Goal: Task Accomplishment & Management: Manage account settings

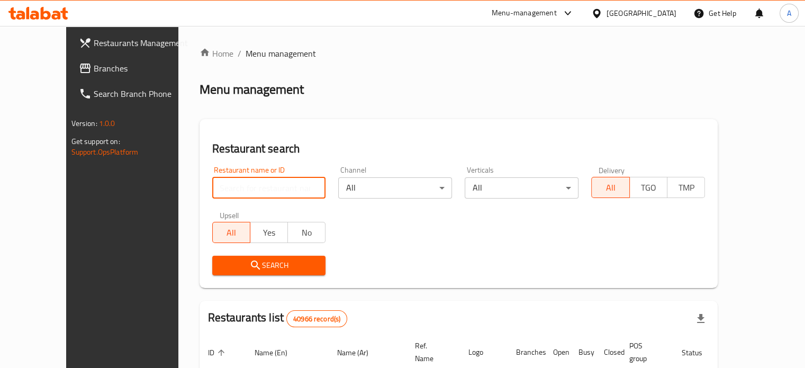
paste input "SANDOSHY"
type input "SANDOSHY"
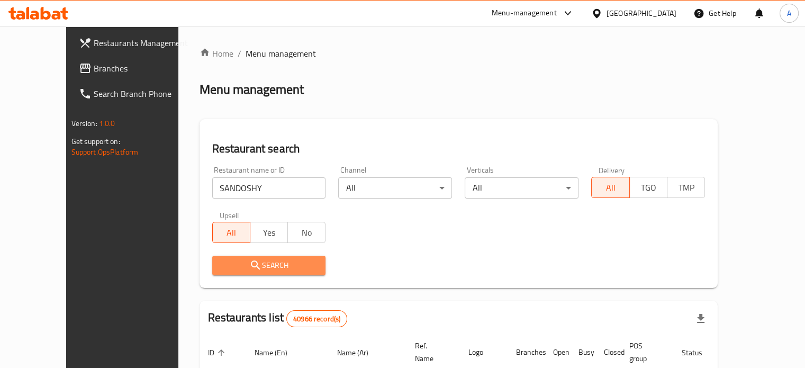
click at [234, 256] on button "Search" at bounding box center [269, 266] width 114 height 20
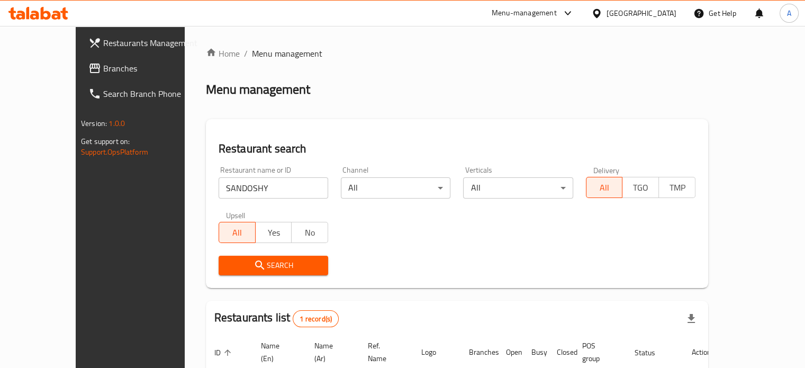
scroll to position [83, 0]
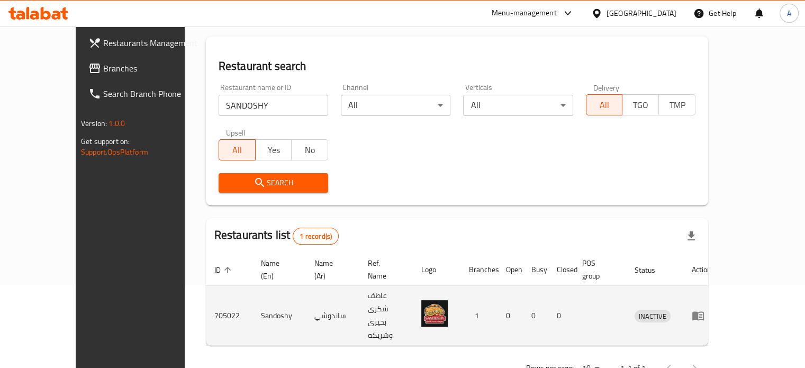
click at [704, 309] on icon "enhanced table" at bounding box center [697, 315] width 13 height 13
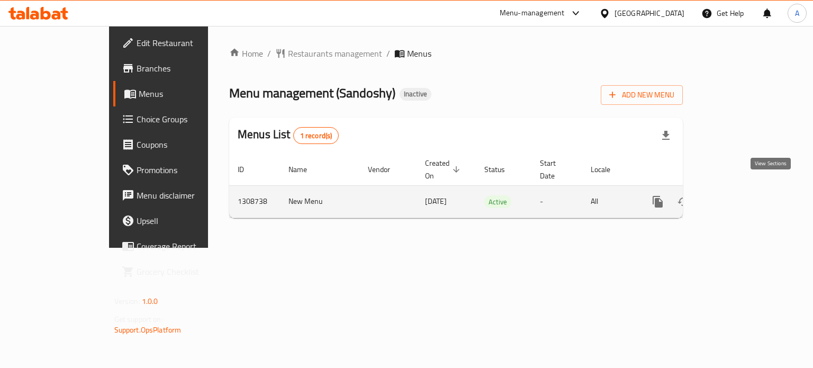
click at [740, 195] on icon "enhanced table" at bounding box center [733, 201] width 13 height 13
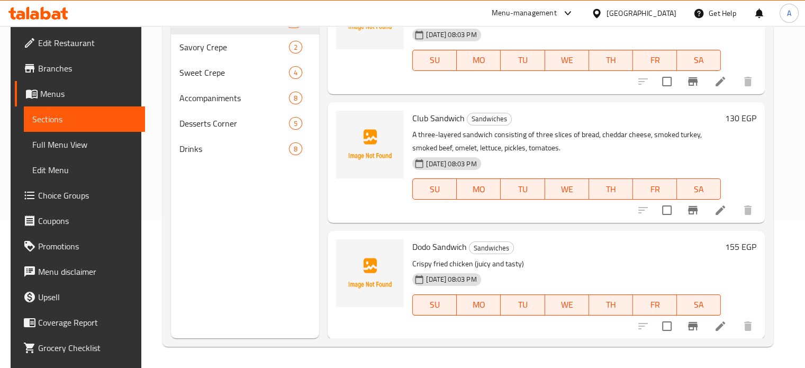
scroll to position [53, 0]
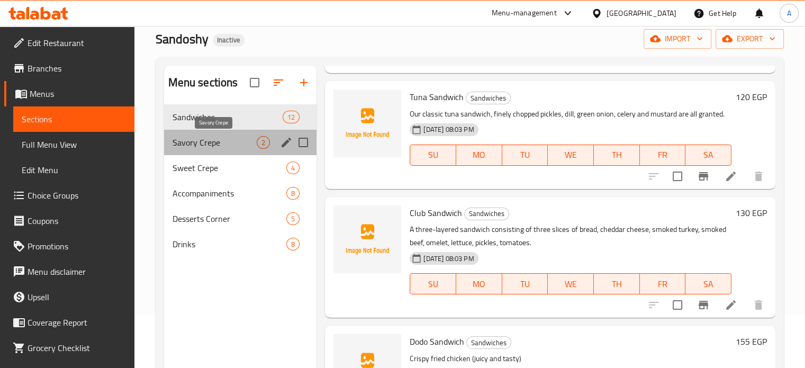
click at [186, 136] on span "Savory Crepe" at bounding box center [214, 142] width 85 height 13
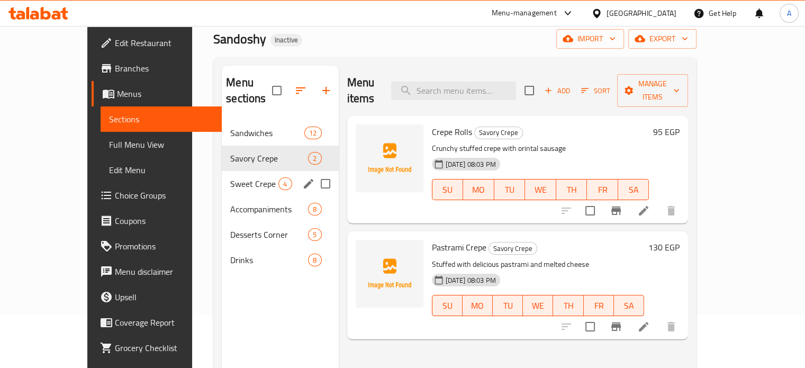
click at [222, 171] on div "Sweet Crepe 4" at bounding box center [280, 183] width 116 height 25
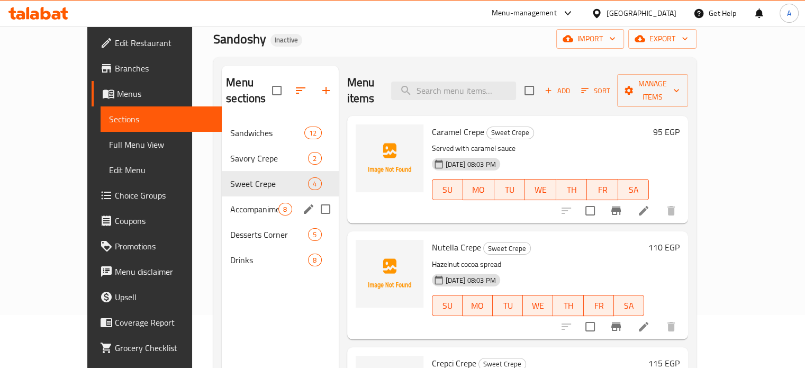
click at [222, 199] on div "Accompaniments 8" at bounding box center [280, 208] width 116 height 25
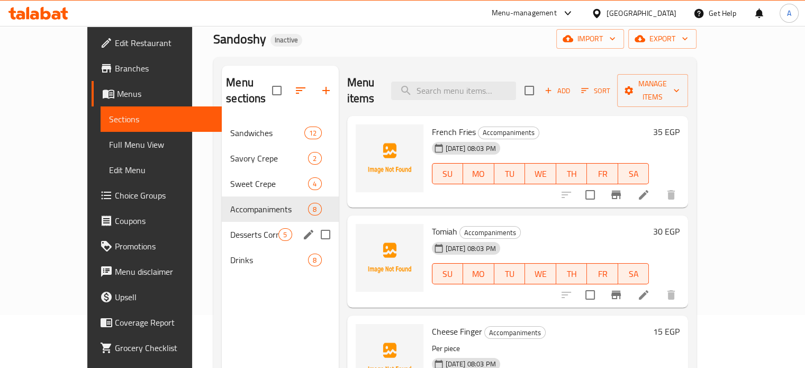
click at [230, 228] on span "Desserts Corner" at bounding box center [254, 234] width 48 height 13
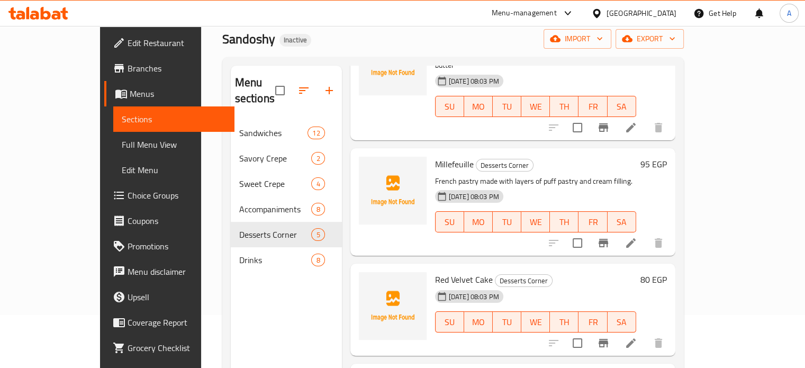
scroll to position [205, 0]
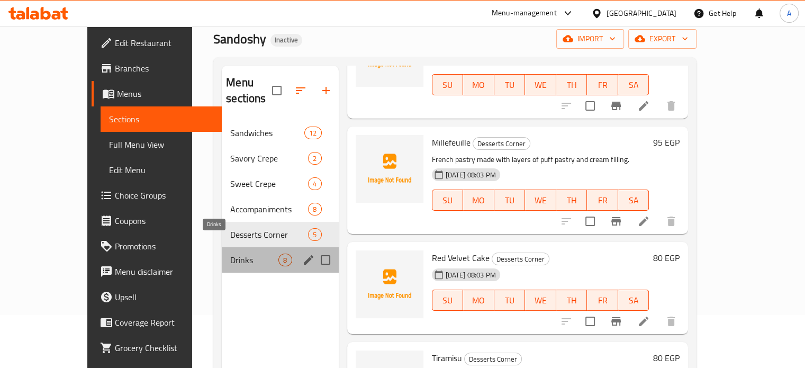
click at [247, 253] on span "Drinks" at bounding box center [254, 259] width 48 height 13
